Goal: Task Accomplishment & Management: Complete application form

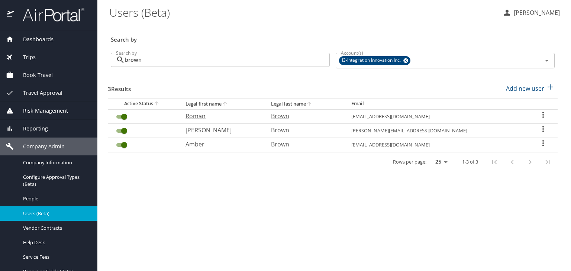
click at [50, 72] on span "Book Travel" at bounding box center [33, 75] width 39 height 8
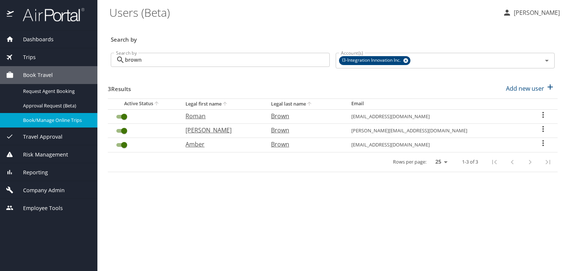
click at [61, 116] on div "Book/Manage Online Trips" at bounding box center [48, 120] width 85 height 9
click at [42, 186] on span "Company Admin" at bounding box center [39, 190] width 51 height 8
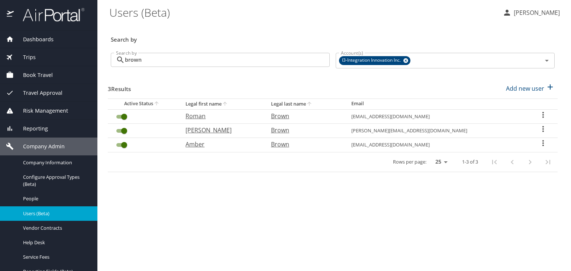
click at [39, 213] on span "Users (Beta)" at bounding box center [55, 213] width 65 height 7
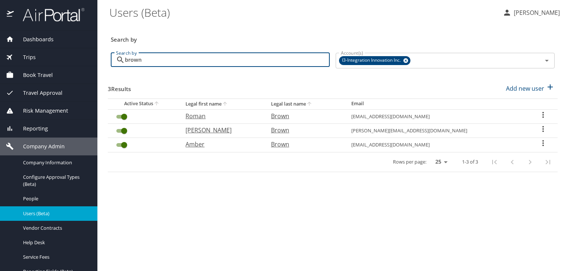
drag, startPoint x: 159, startPoint y: 67, endPoint x: 88, endPoint y: 68, distance: 71.0
click at [88, 68] on div "Dashboards AirPortal 360™ Manager My Travel Dashboard Trips Airtinerary® Lookup…" at bounding box center [285, 135] width 571 height 271
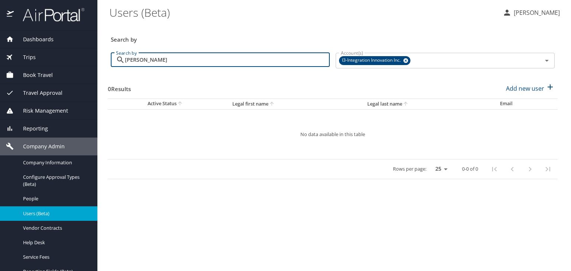
drag, startPoint x: 132, startPoint y: 59, endPoint x: 100, endPoint y: 61, distance: 32.0
click at [101, 61] on main "Users (Beta) Lori Allen Search by Search by barone Search by Account(s) I3-Inte…" at bounding box center [334, 135] width 474 height 271
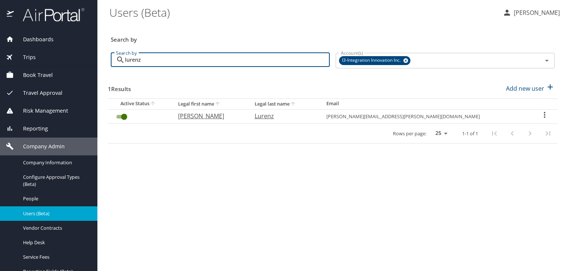
type input "lurenz"
click at [540, 115] on icon "User Search Table" at bounding box center [544, 114] width 9 height 9
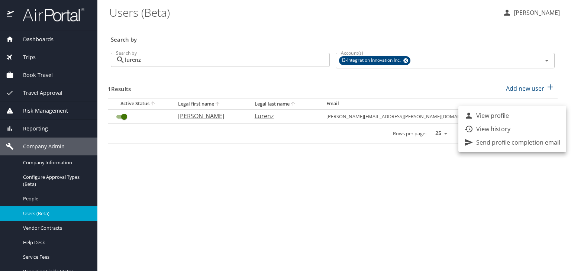
click at [503, 115] on p "View profile" at bounding box center [492, 115] width 33 height 9
select select "US"
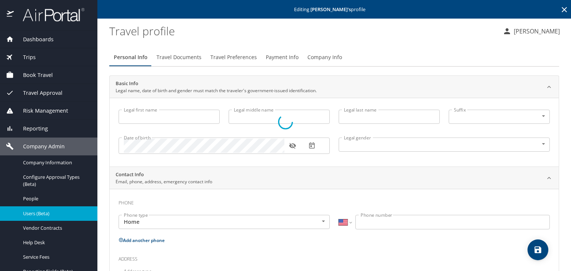
type input "Stacie"
type input "Margaret"
type input "Lurenz"
type input "Female"
type input "United States of America"
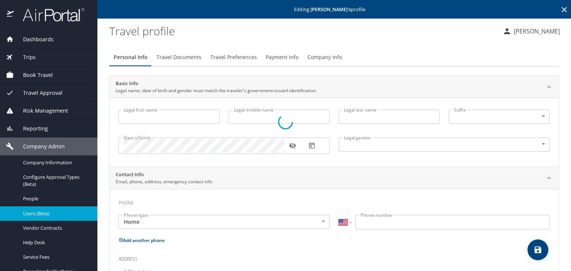
type input "Alabama"
type input "United States of America"
type input "Alabama"
type input "United States of America"
type input "Alabama"
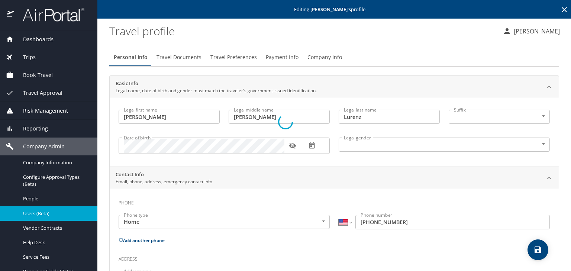
select select "US"
select select "UG"
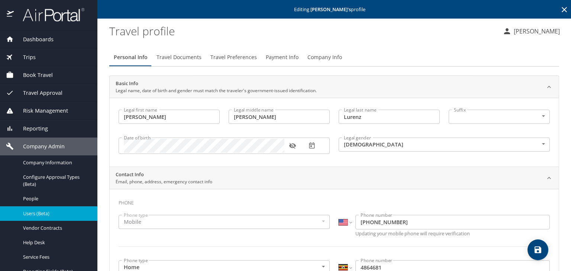
click at [229, 62] on button "Travel Preferences" at bounding box center [233, 57] width 55 height 18
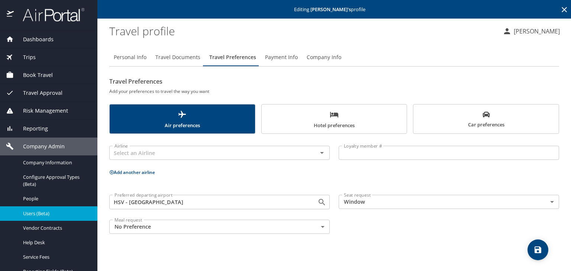
click at [126, 59] on span "Personal Info" at bounding box center [130, 57] width 33 height 9
select select "US"
select select "UG"
select select "US"
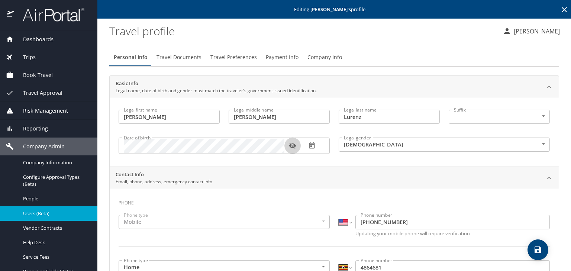
click at [294, 145] on icon "button" at bounding box center [292, 145] width 7 height 7
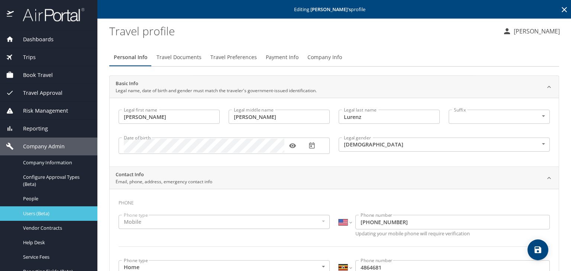
click at [62, 211] on span "Users (Beta)" at bounding box center [55, 213] width 65 height 7
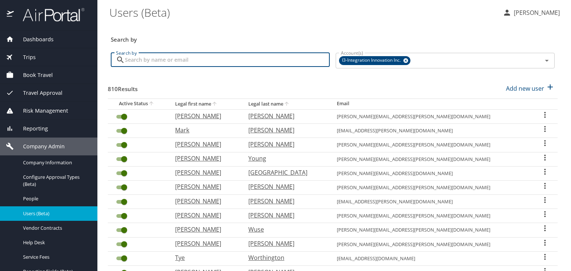
click at [175, 56] on input "Search by" at bounding box center [227, 60] width 205 height 14
type input "t"
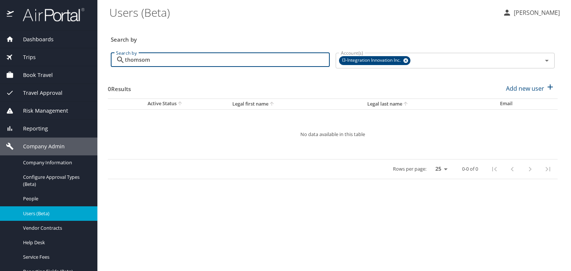
click at [151, 59] on input "thomsom" at bounding box center [227, 60] width 205 height 14
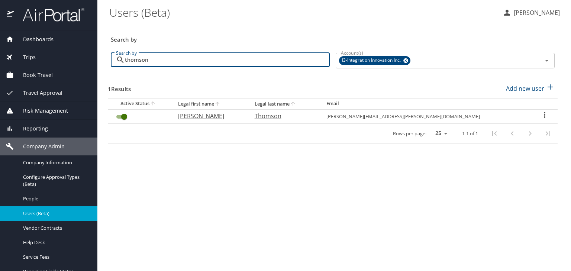
type input "thomson"
click at [542, 114] on icon "User Search Table" at bounding box center [544, 114] width 9 height 9
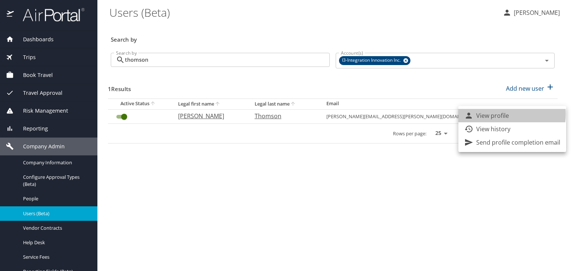
click at [499, 114] on p "View profile" at bounding box center [492, 115] width 33 height 9
select select "US"
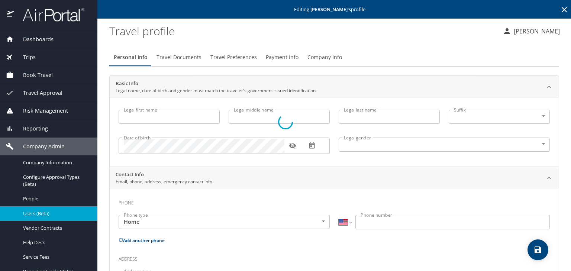
type input "Robert"
type input "Lee"
type input "Thomson"
type input "Jr"
type input "Male"
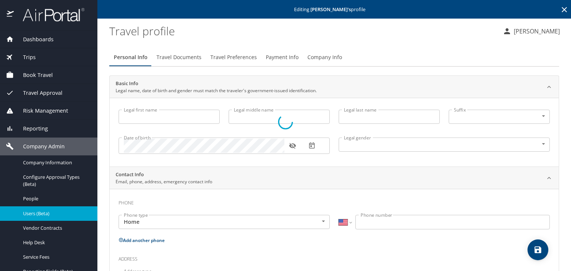
type input "Pamela"
type input "Thomson"
type input "(770) 490-7551"
type input "pamelat0606@gmail.com"
type input "United States of America"
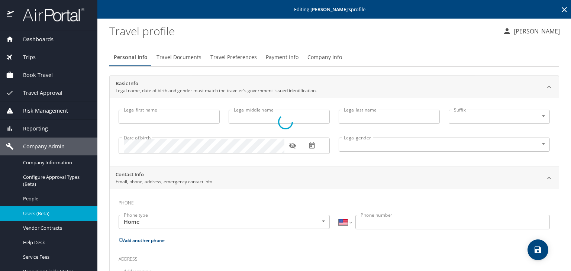
type input "Alabama"
type input "United States of America"
type input "Alabama"
select select "US"
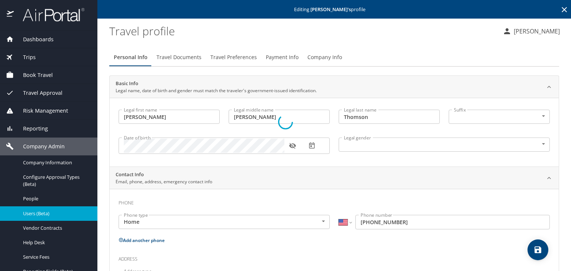
select select "US"
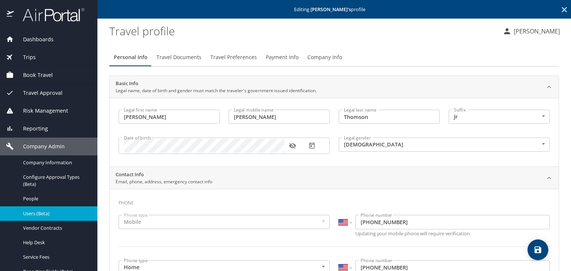
click at [235, 59] on span "Travel Preferences" at bounding box center [233, 57] width 46 height 9
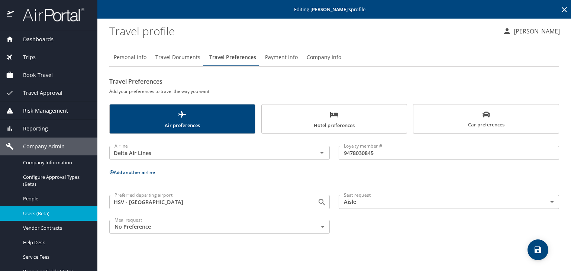
click at [337, 117] on icon "scrollable force tabs example" at bounding box center [334, 114] width 9 height 9
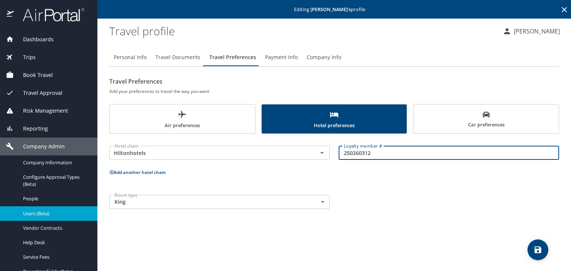
click at [387, 155] on input "250260312" at bounding box center [449, 153] width 220 height 14
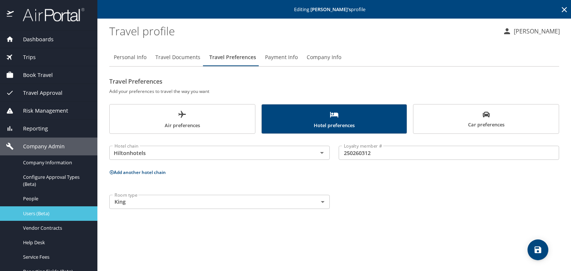
click at [64, 214] on span "Users (Beta)" at bounding box center [55, 213] width 65 height 7
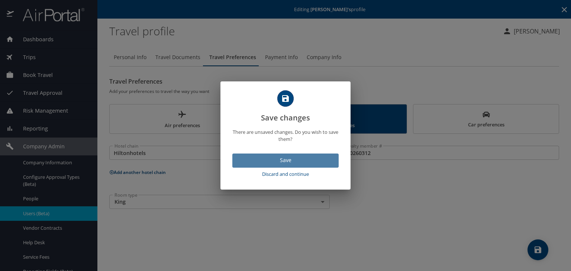
click at [276, 161] on span "Save" at bounding box center [285, 160] width 94 height 9
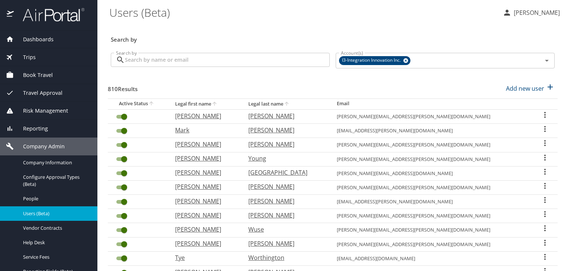
click at [183, 60] on input "Search by" at bounding box center [227, 60] width 205 height 14
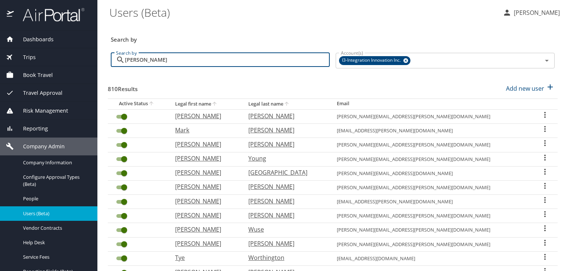
type input "bradley"
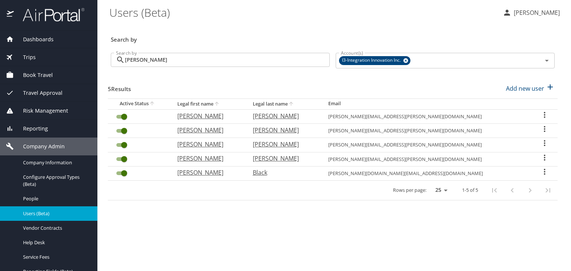
click at [540, 142] on icon "User Search Table" at bounding box center [544, 143] width 9 height 9
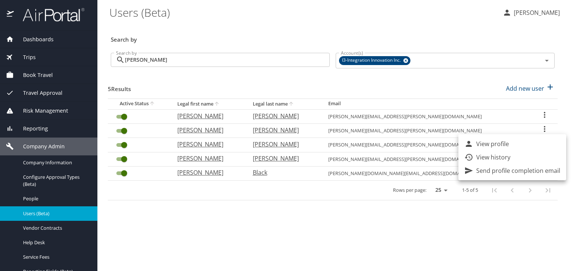
click at [502, 143] on p "View profile" at bounding box center [492, 143] width 33 height 9
select select "US"
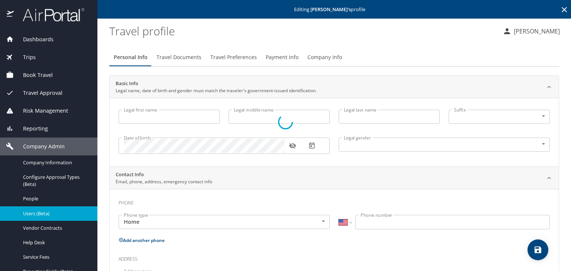
type input "Michael"
type input "Lee"
type input "Bradley"
type input "Male"
select select "US"
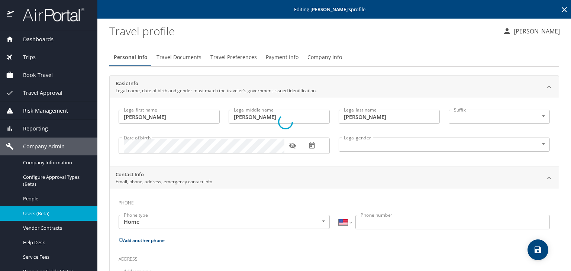
select select "US"
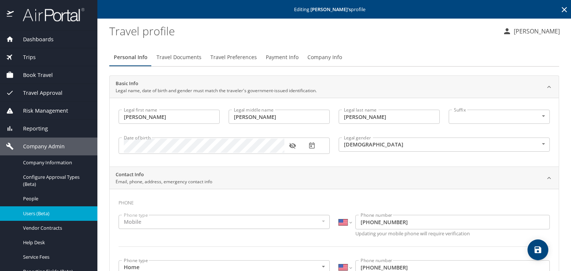
click at [280, 55] on span "Payment Info" at bounding box center [282, 57] width 33 height 9
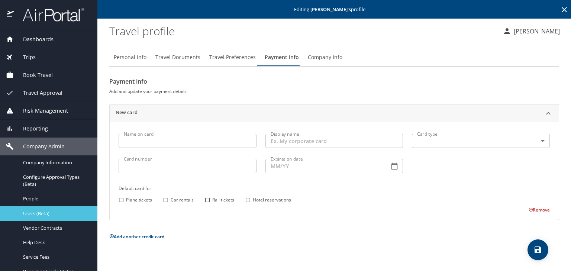
click at [61, 214] on span "Users (Beta)" at bounding box center [55, 213] width 65 height 7
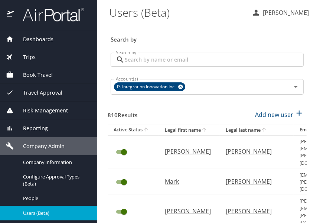
click at [137, 64] on input "Search by" at bounding box center [214, 60] width 179 height 14
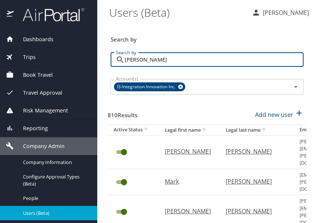
type input "barone"
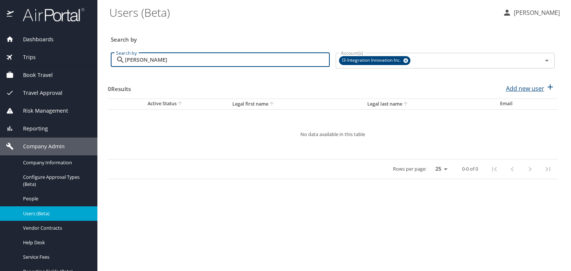
click at [525, 86] on p "Add new user" at bounding box center [525, 88] width 38 height 9
select select "US"
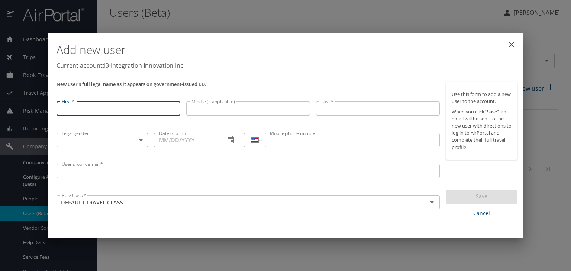
click at [95, 109] on input "First *" at bounding box center [118, 108] width 124 height 14
type input "Michael"
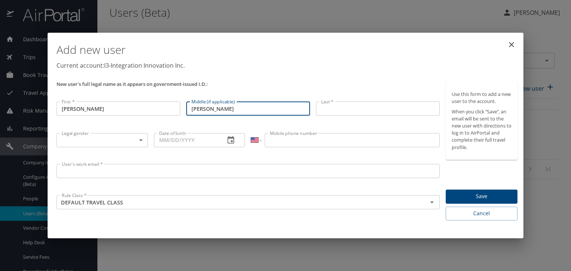
type input "Shane"
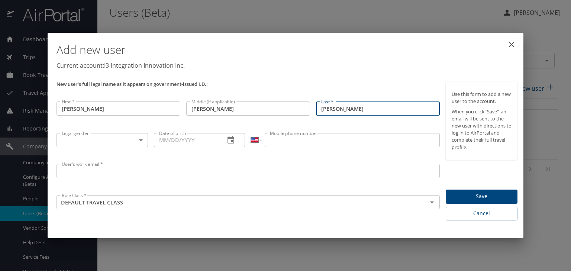
type input "Barone"
click at [96, 139] on body "Dashboards AirPortal 360™ Manager My Travel Dashboard Trips Airtinerary® Lookup…" at bounding box center [285, 135] width 571 height 271
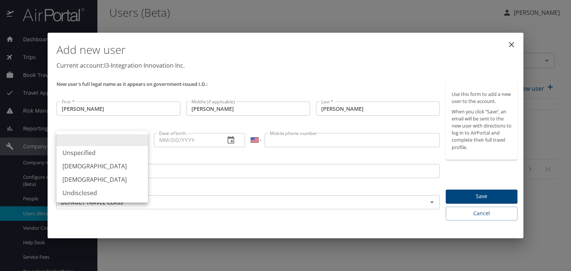
click at [83, 167] on li "Male" at bounding box center [101, 165] width 91 height 13
type input "Male"
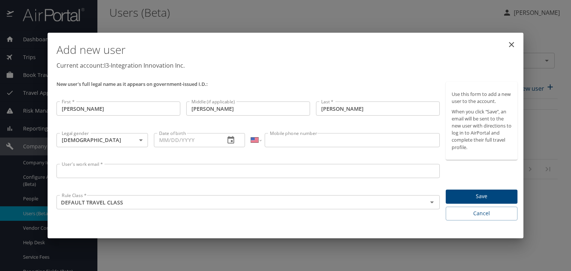
click at [156, 142] on input "Date of birth" at bounding box center [186, 140] width 65 height 14
paste input "12/13/1973"
type input "12/13/1973"
click at [281, 142] on input "Mobile phone number" at bounding box center [352, 140] width 175 height 14
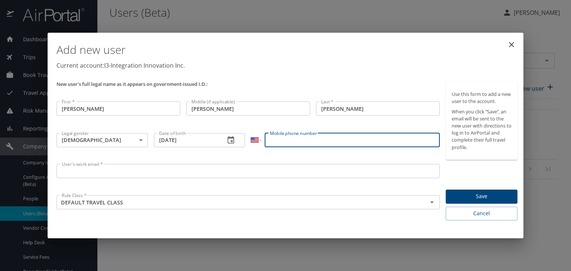
paste input "(334) 267-2741"
type input "(334) 267-2741"
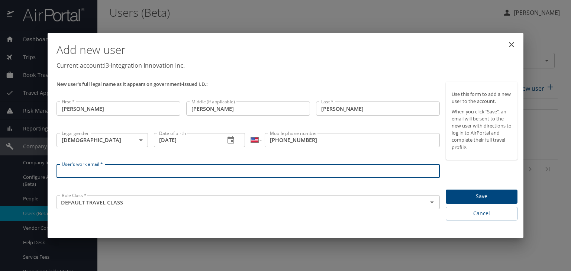
click at [83, 173] on input "User's work email *" at bounding box center [247, 171] width 383 height 14
paste input "michael.barone@i3-corps.com"
type input "michael.barone@i3-corps.com"
click at [475, 197] on span "Save" at bounding box center [482, 196] width 60 height 9
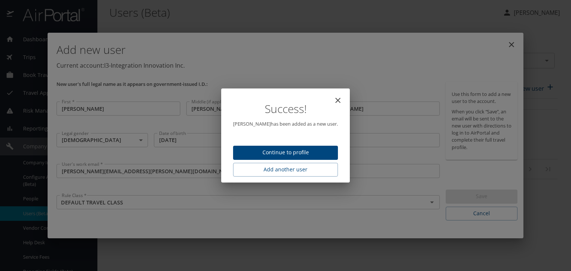
click at [290, 155] on span "Continue to profile" at bounding box center [285, 152] width 93 height 9
select select "US"
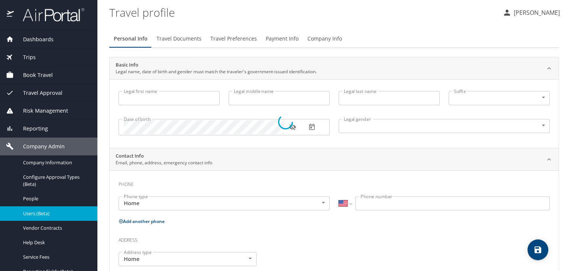
type input "Michael"
type input "Shane"
type input "Barone"
type input "Male"
select select "US"
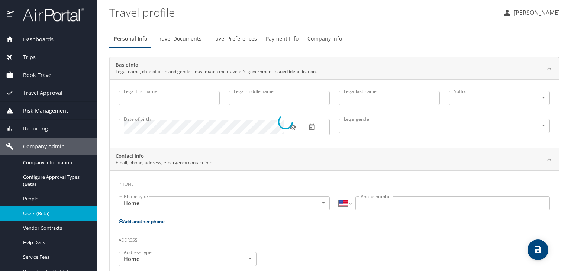
select select "US"
